Goal: Book appointment/travel/reservation

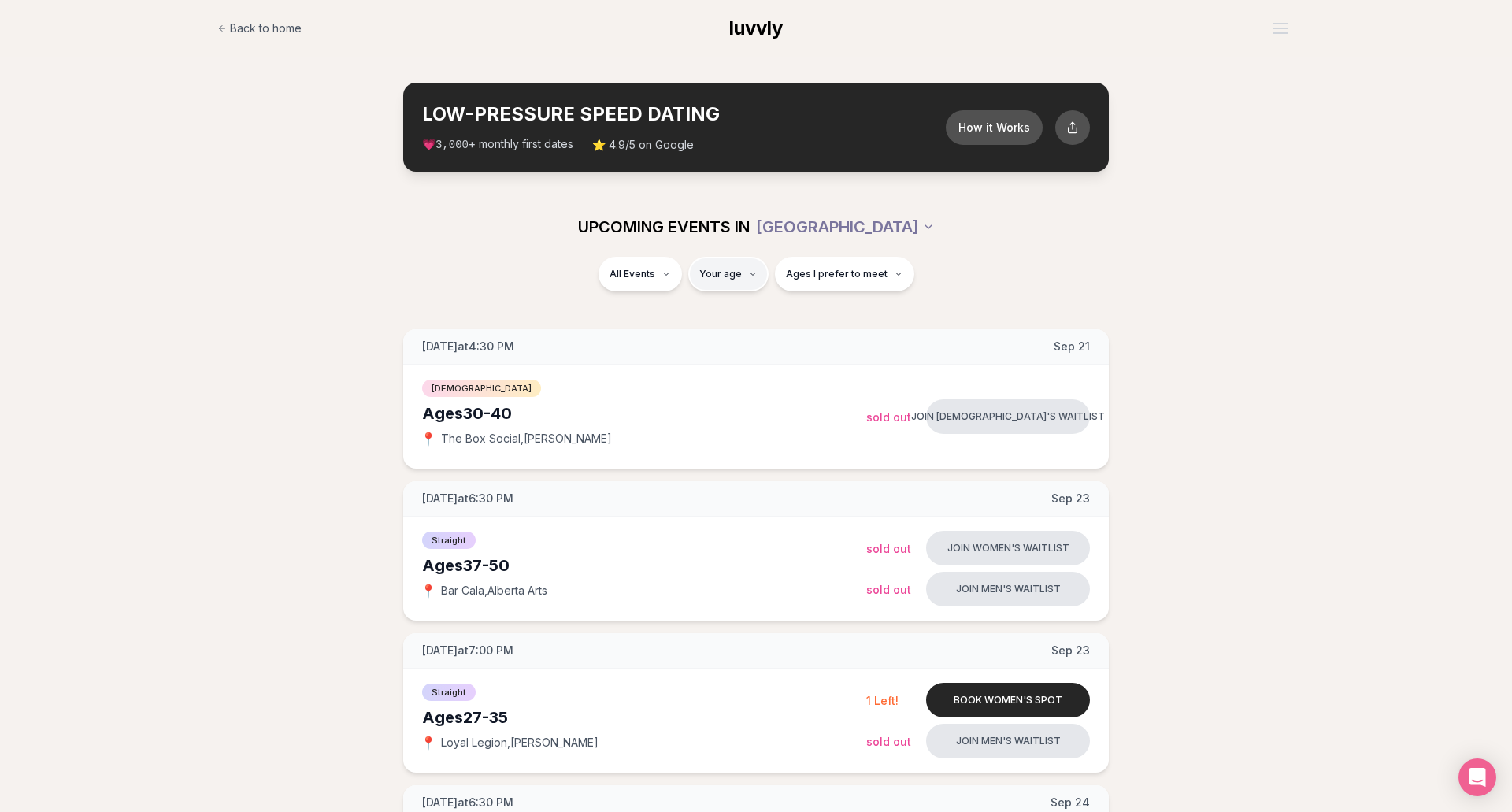
type input "**"
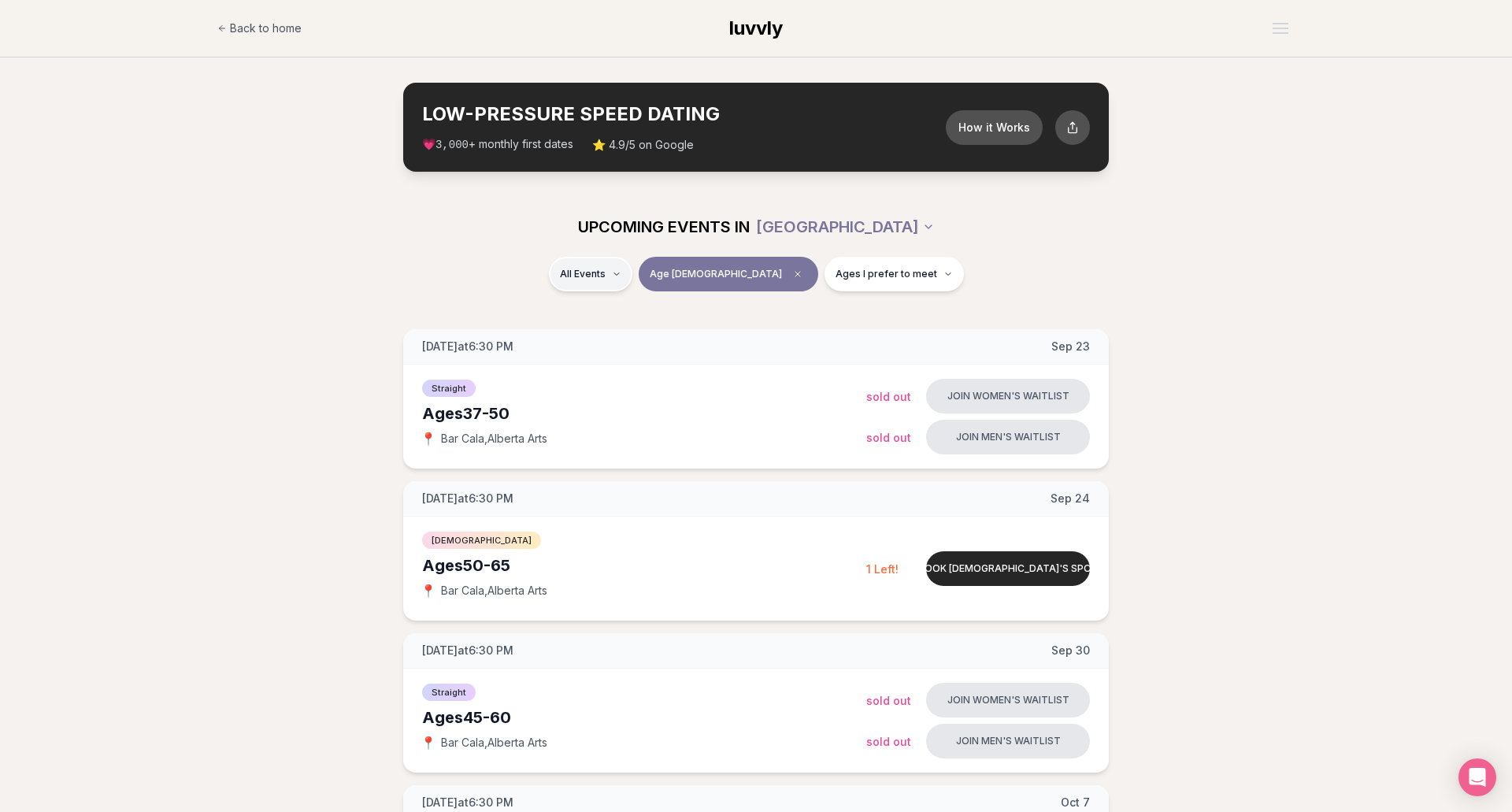
click at [614, 322] on span "Straight" at bounding box center [611, 315] width 39 height 16
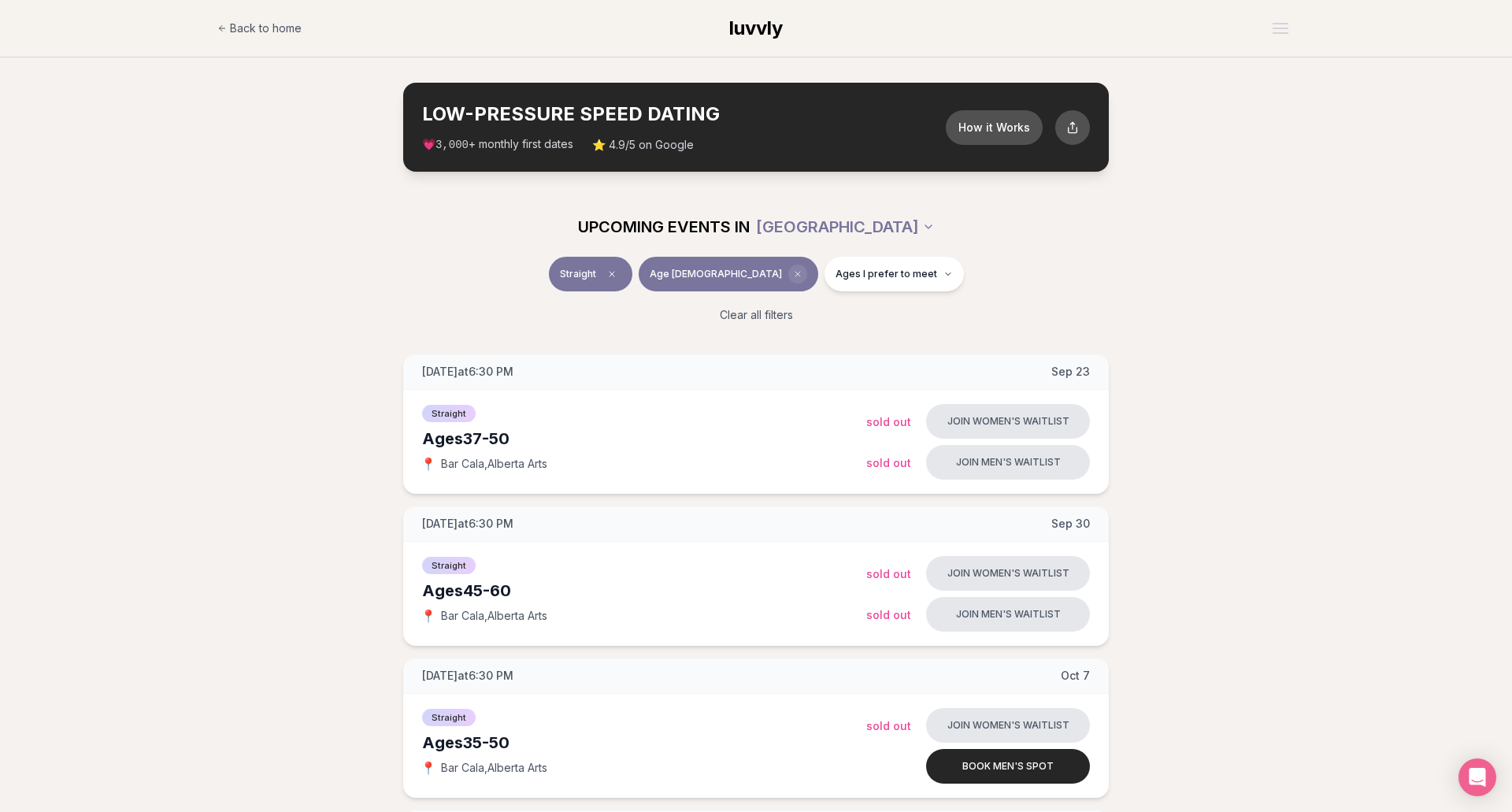
click at [793, 273] on icon "Clear age" at bounding box center [798, 274] width 10 height 10
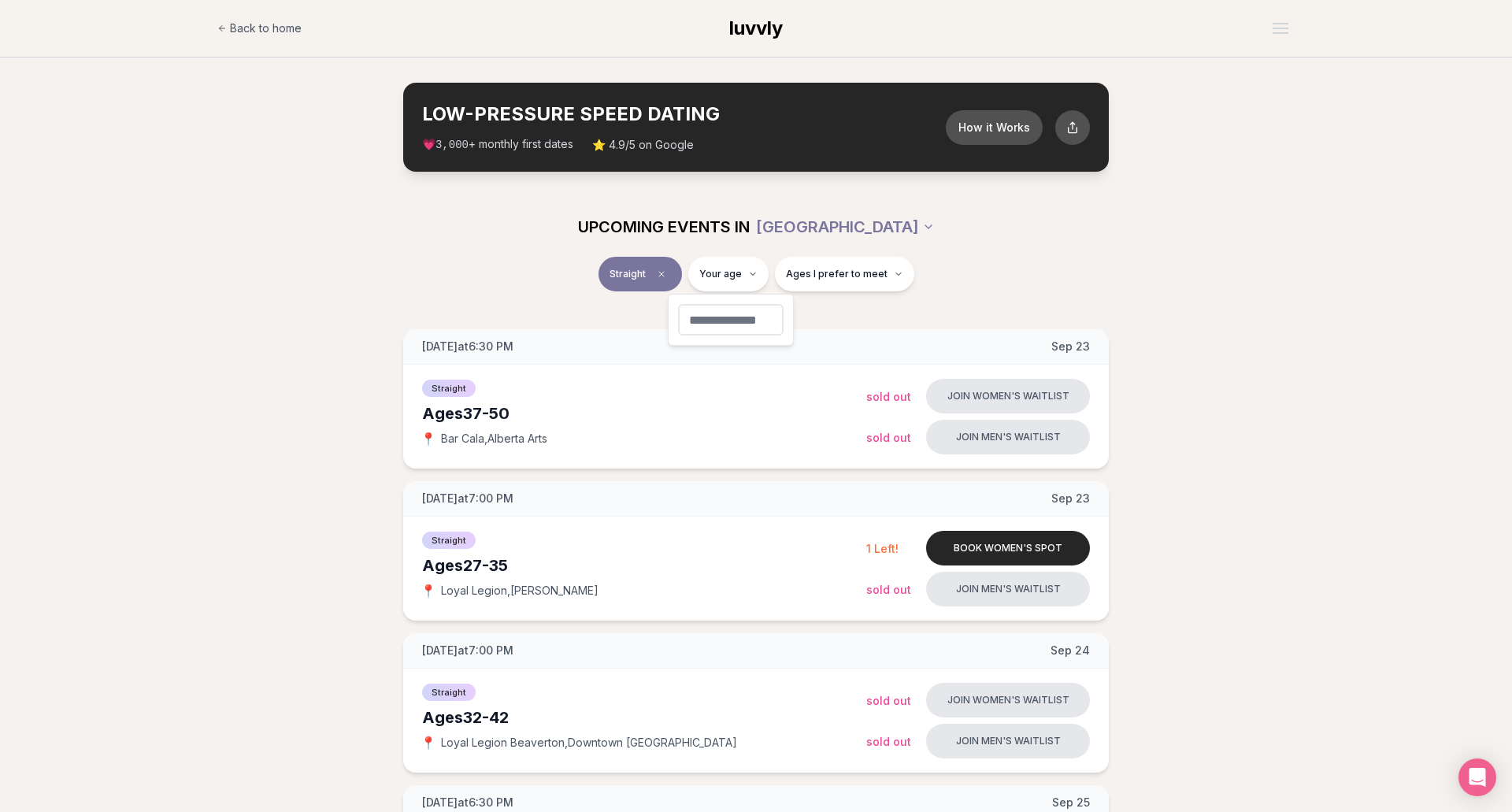
click at [895, 278] on button "Ages I prefer to meet" at bounding box center [845, 274] width 139 height 34
click at [309, 284] on div "Straight Your age Ages I prefer to meet" at bounding box center [756, 277] width 907 height 41
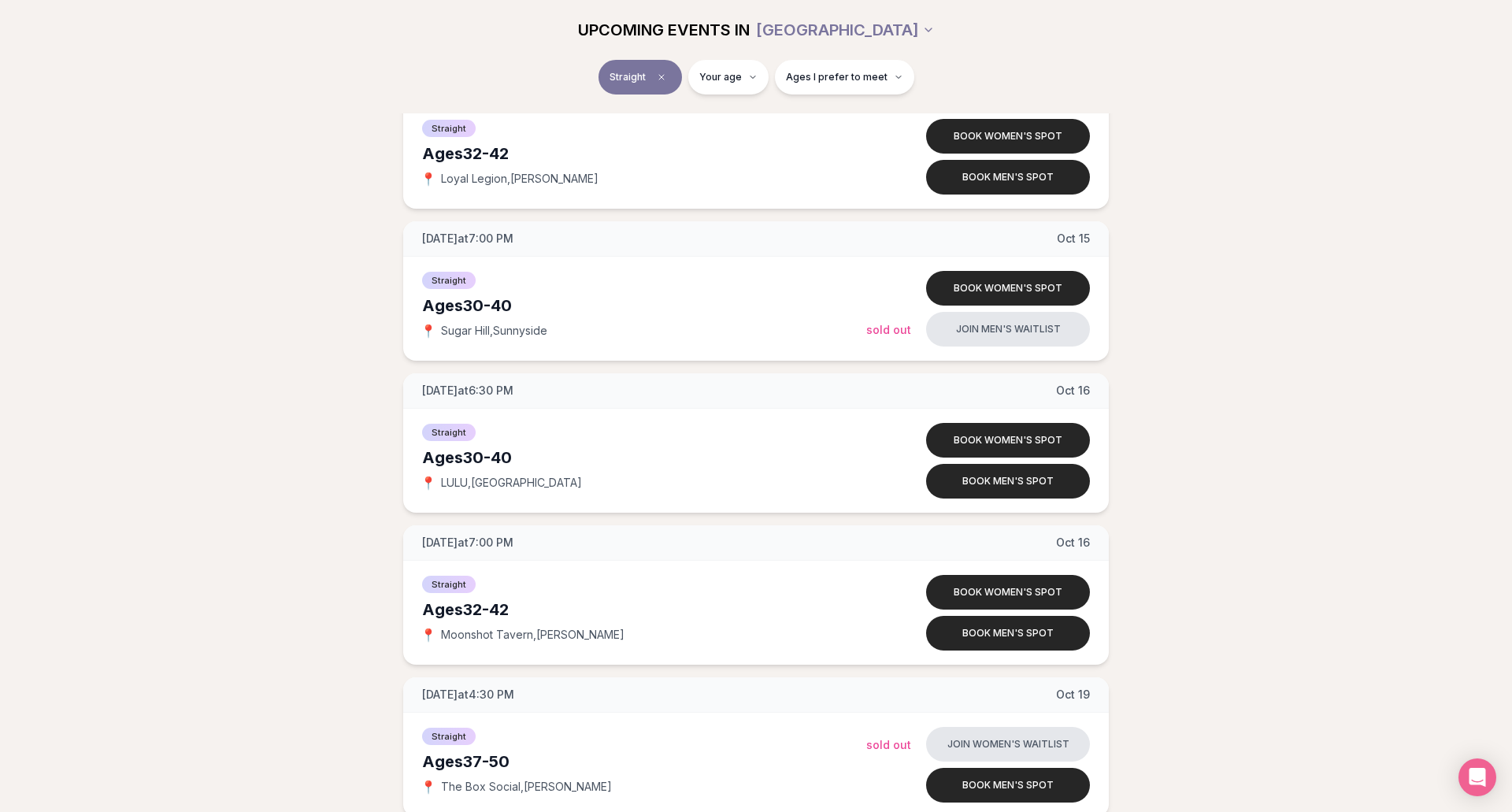
scroll to position [2435, 0]
